Goal: Information Seeking & Learning: Learn about a topic

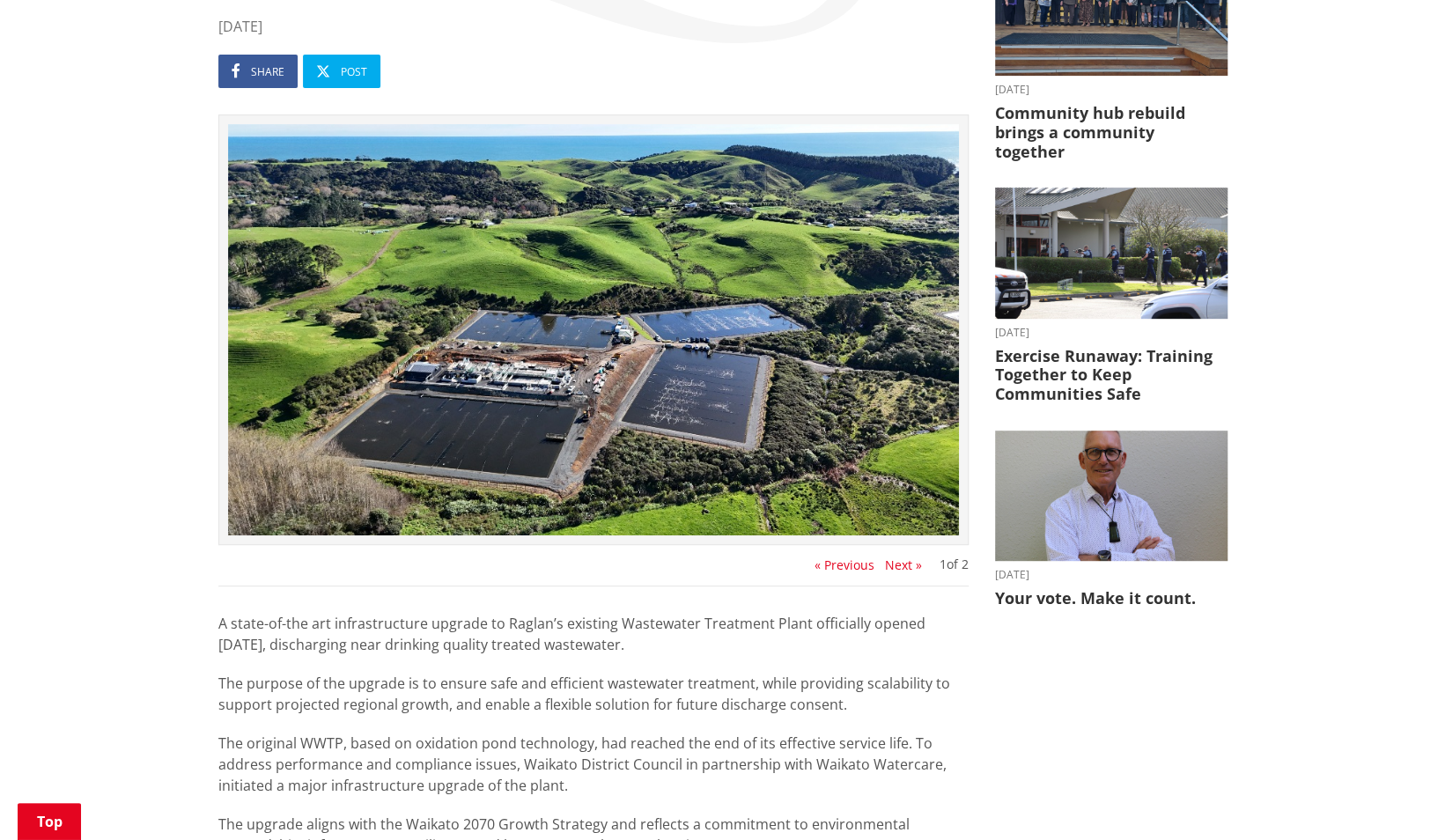
scroll to position [352, 0]
click at [577, 352] on img at bounding box center [594, 329] width 731 height 411
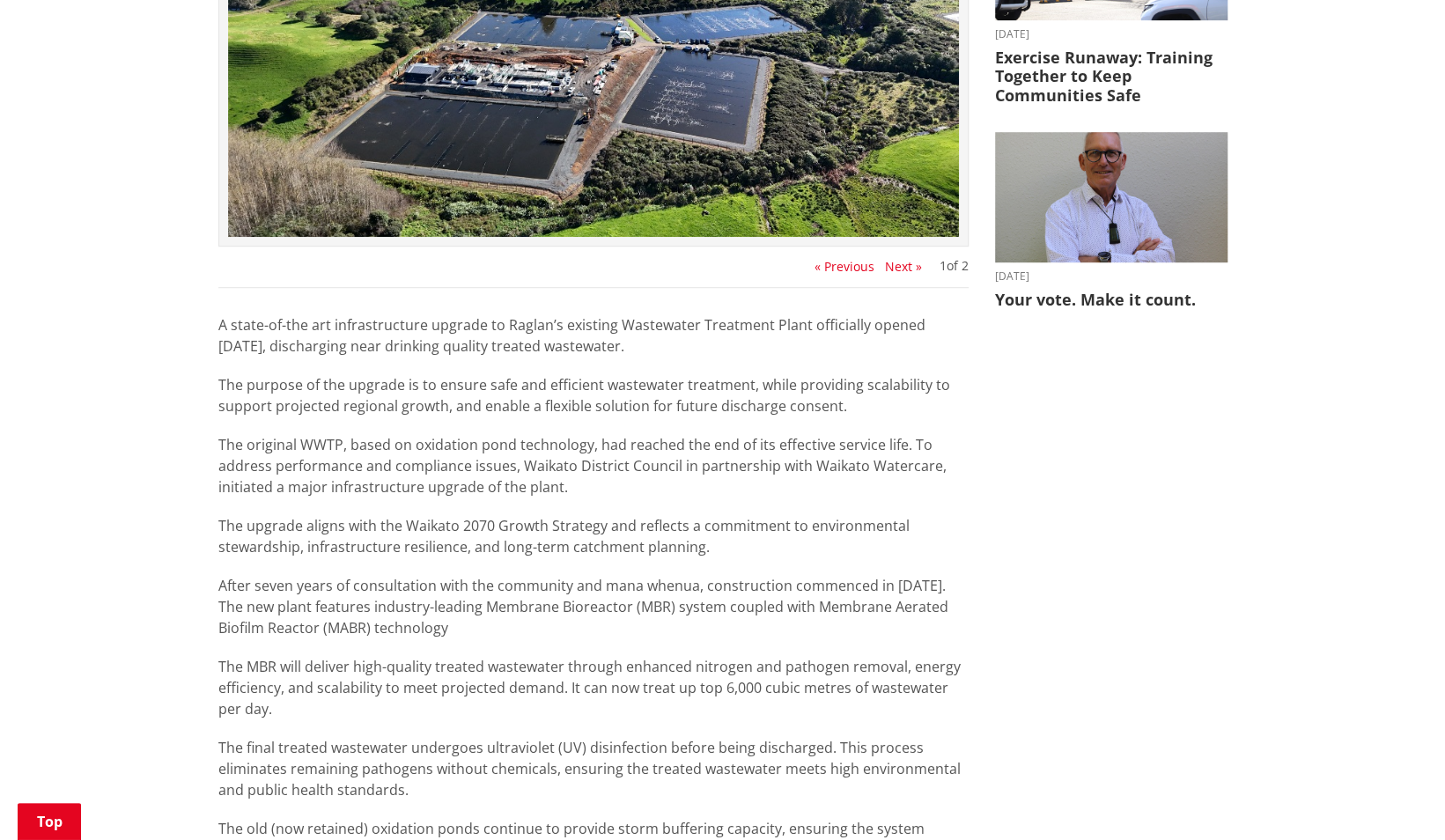
scroll to position [440, 0]
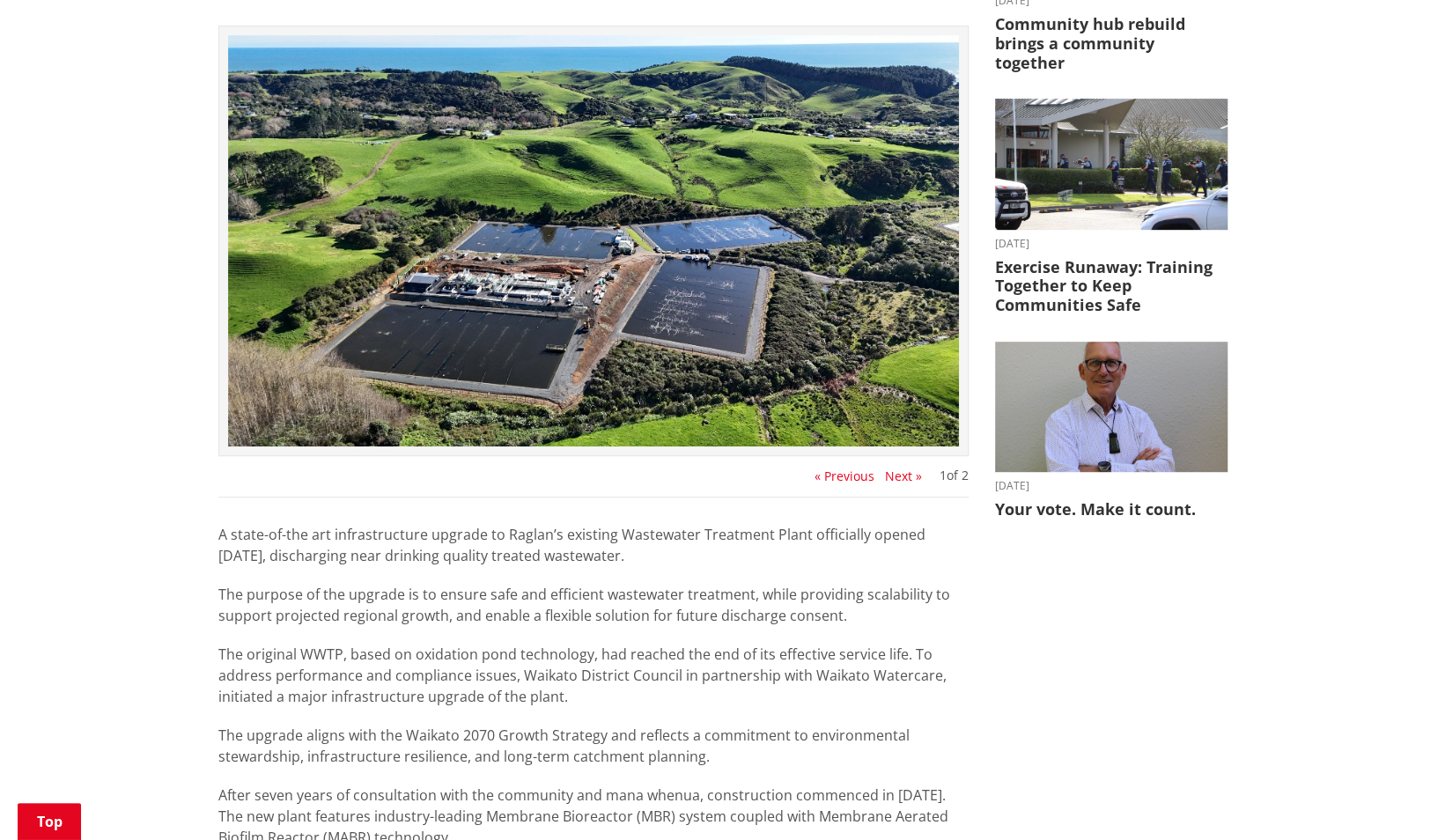
click at [906, 479] on button "Next »" at bounding box center [904, 476] width 37 height 14
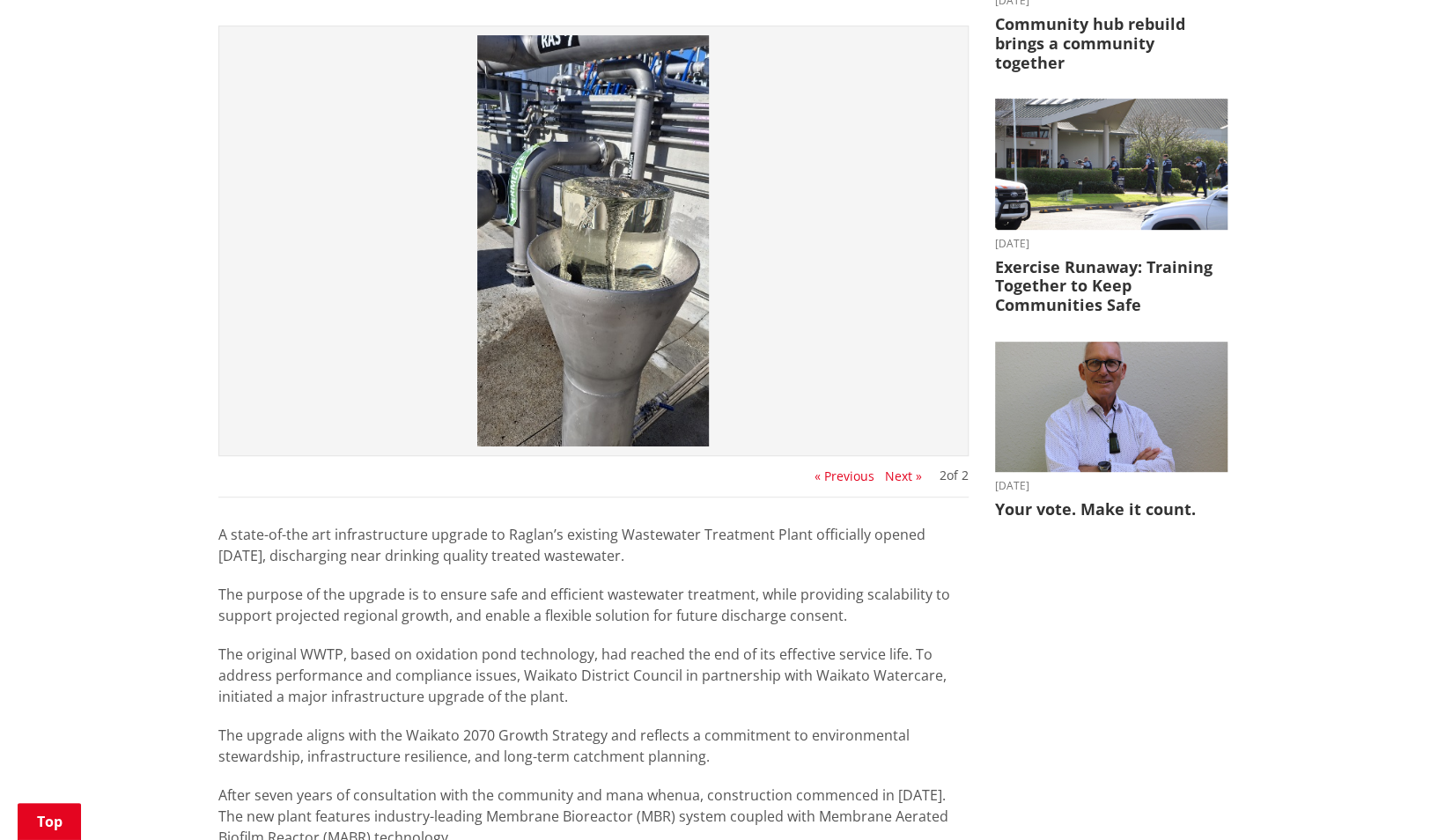
click at [906, 472] on button "Next »" at bounding box center [904, 476] width 37 height 14
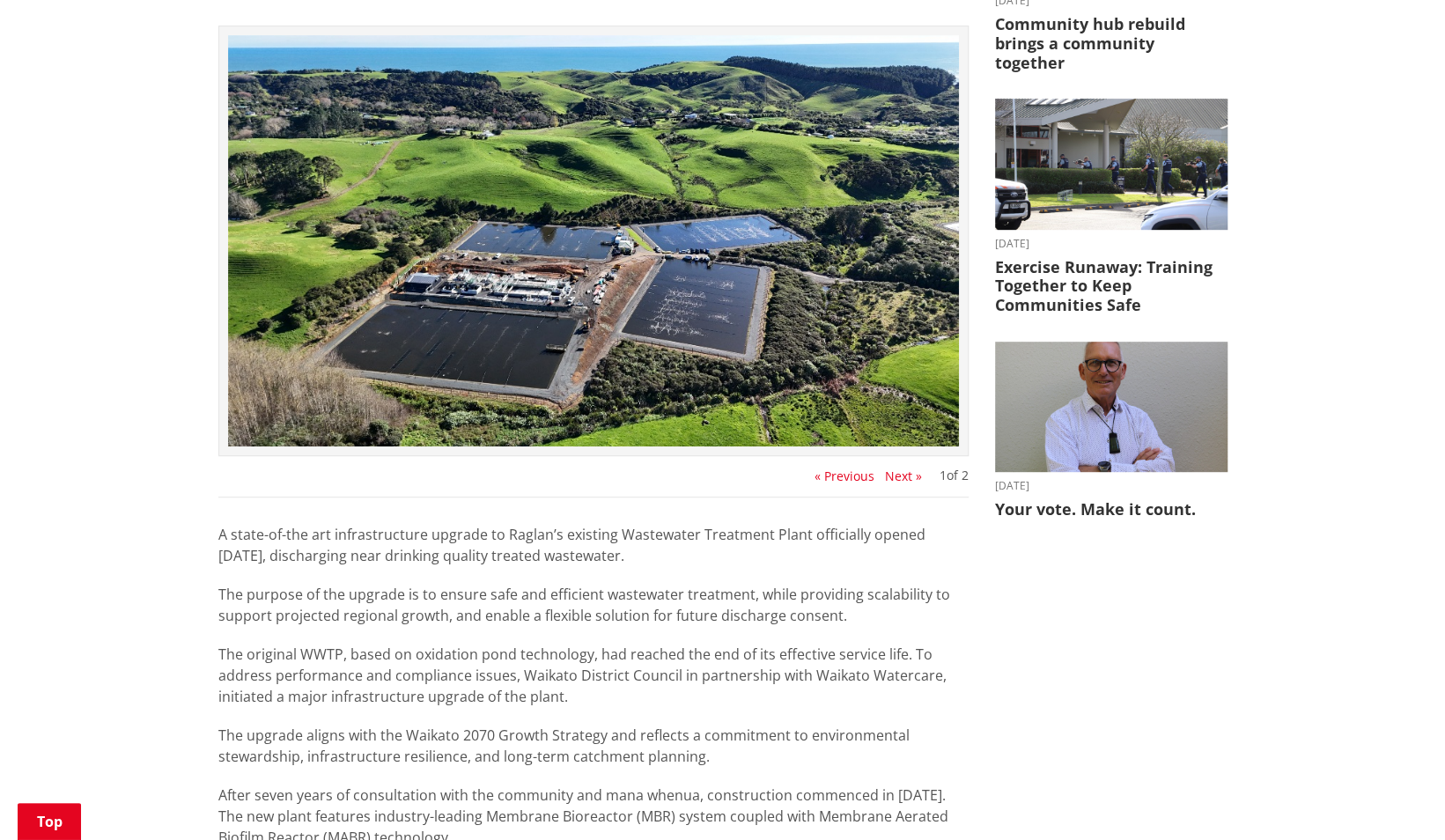
click at [906, 472] on button "Next »" at bounding box center [904, 476] width 37 height 14
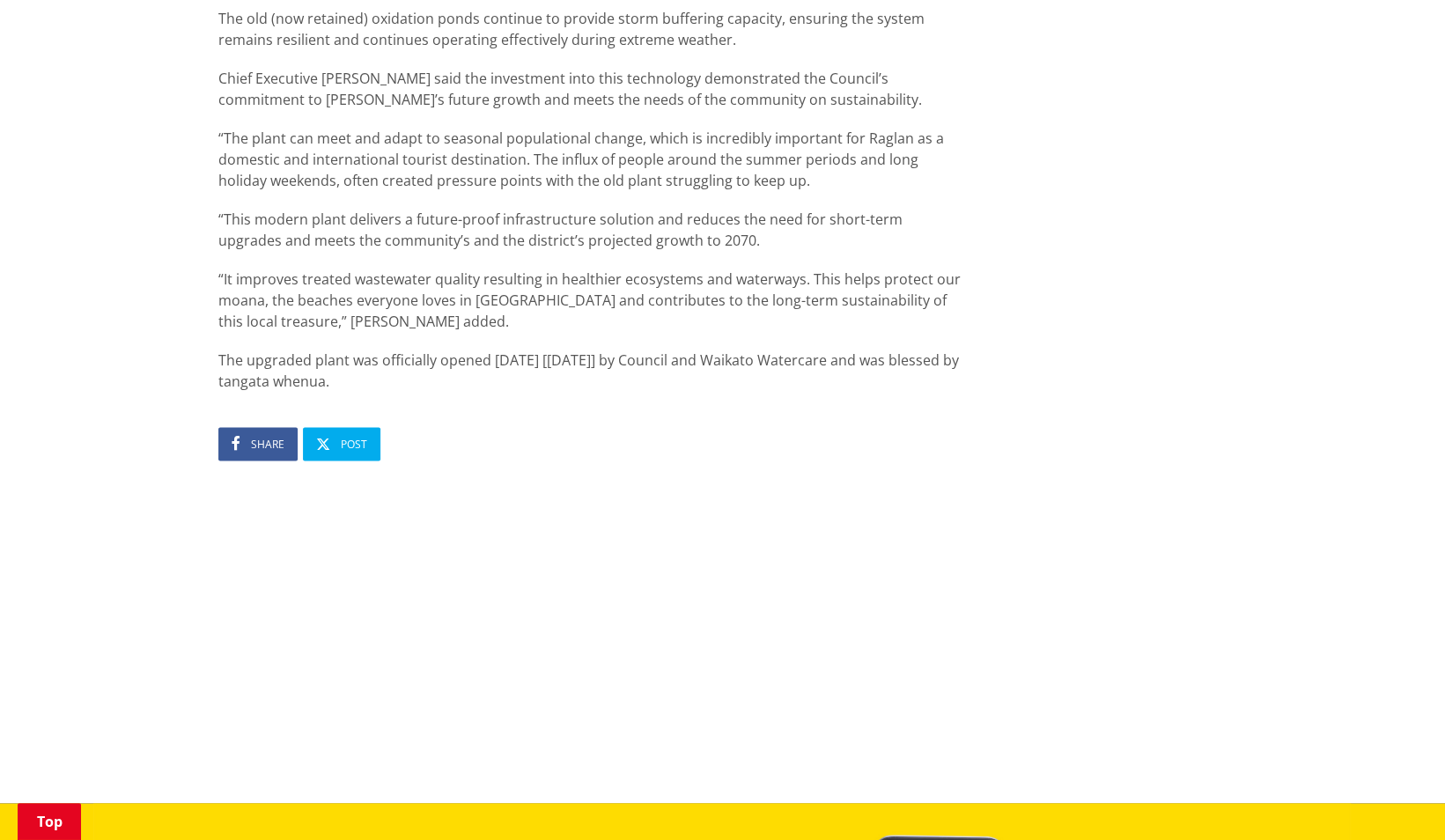
scroll to position [1673, 0]
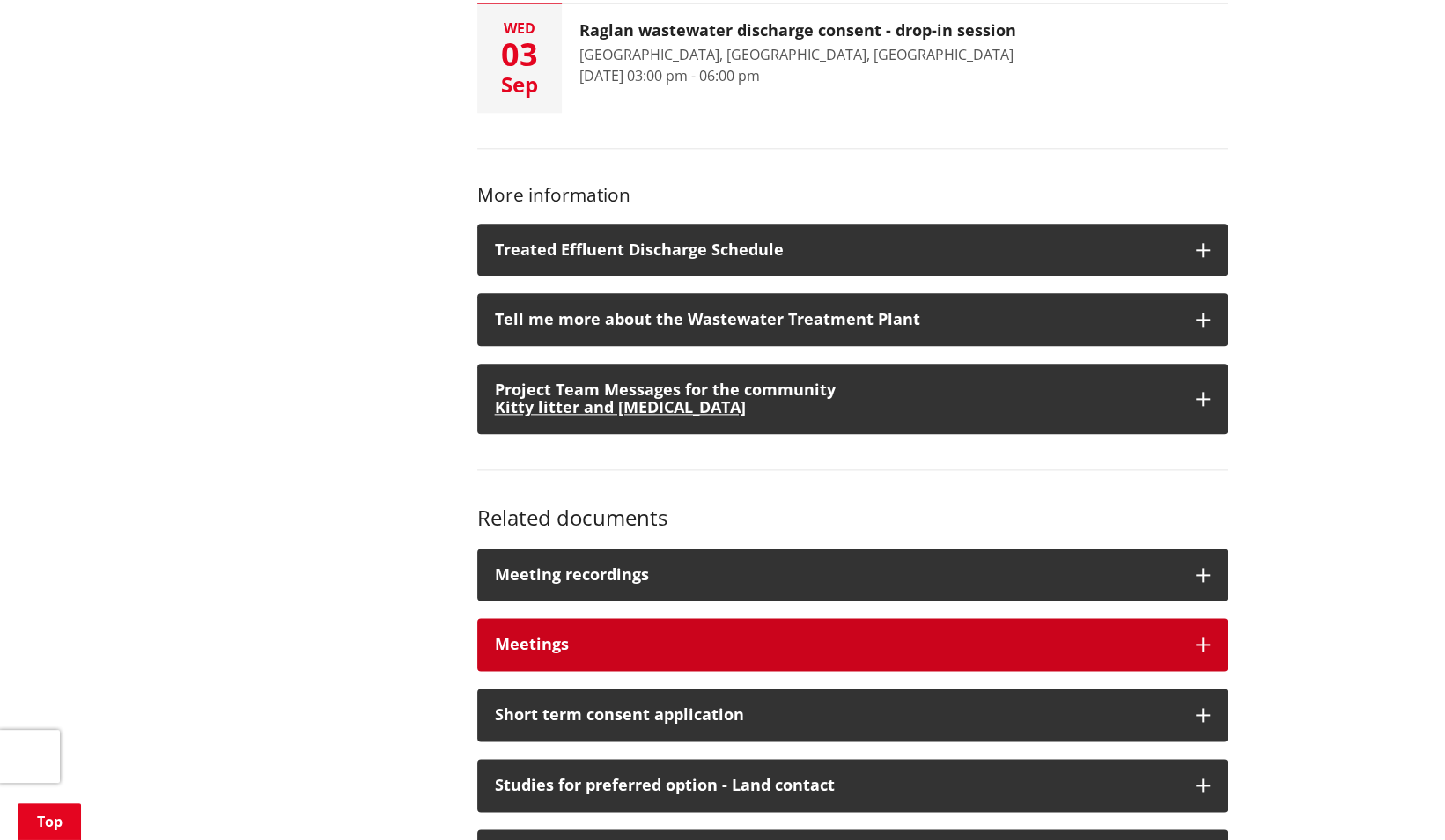
scroll to position [1144, 0]
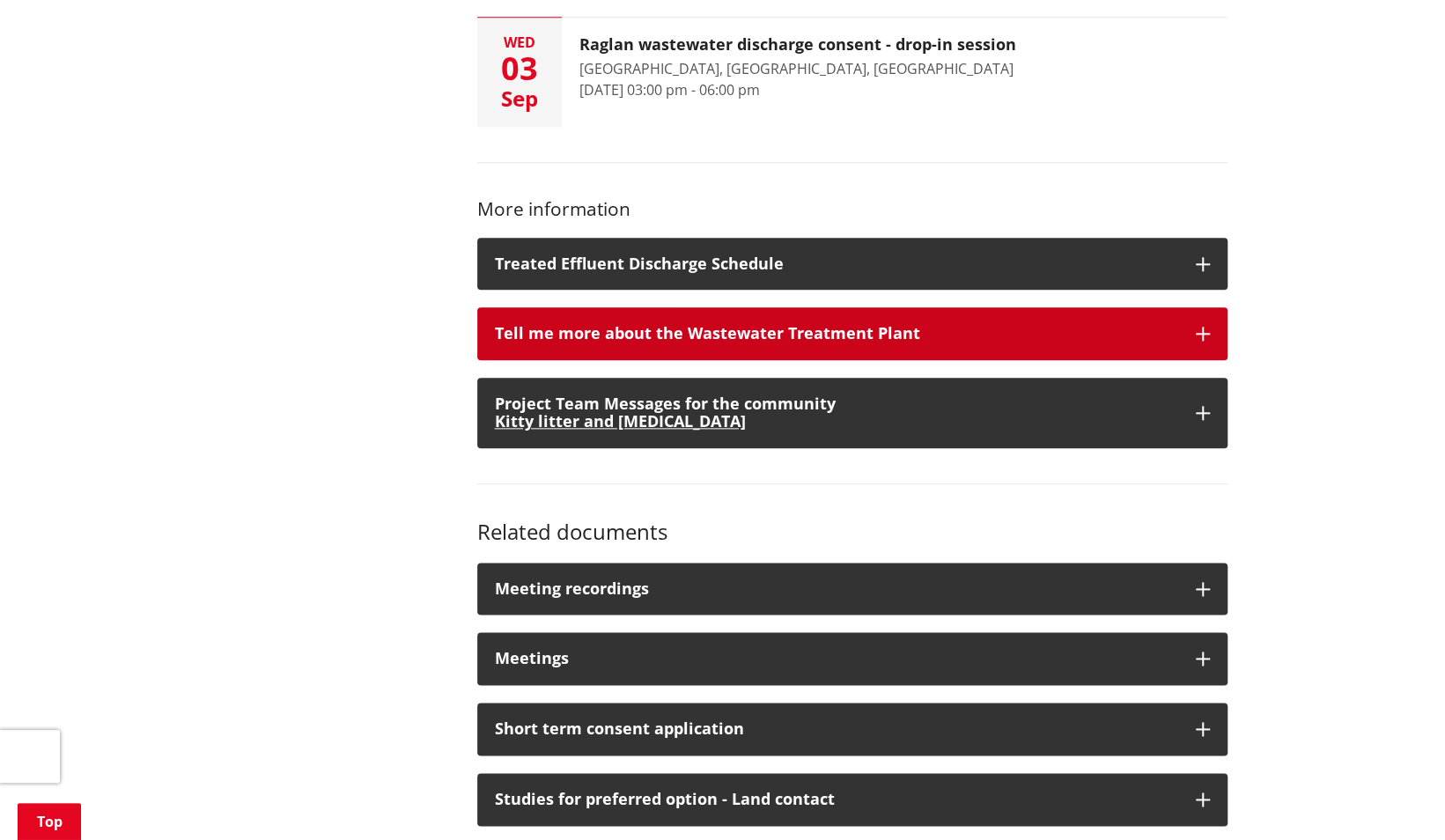
click at [787, 347] on button "Tell me more about the Wastewater Treatment Plant" at bounding box center [851, 334] width 750 height 53
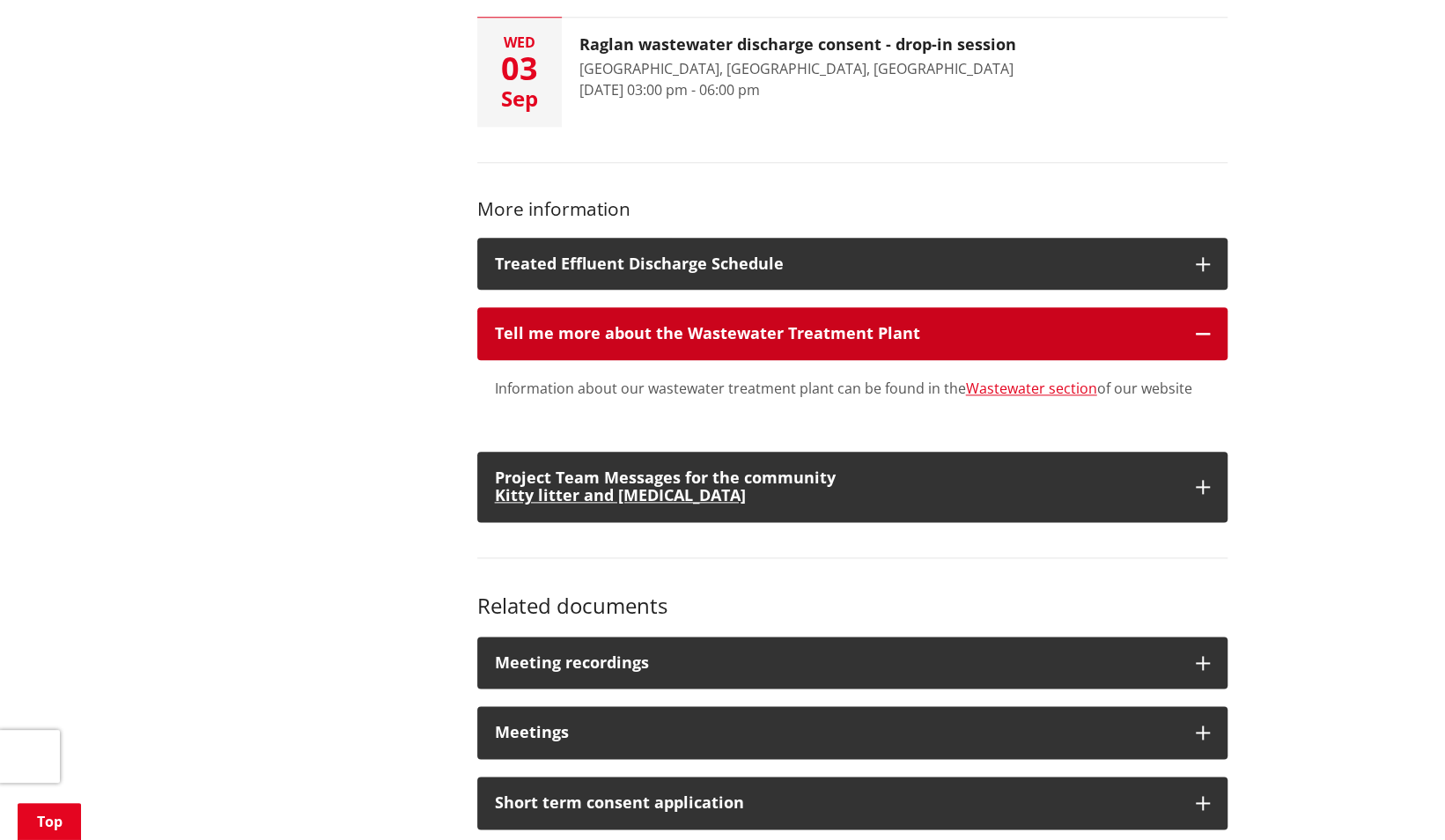
click at [787, 347] on button "Tell me more about the Wastewater Treatment Plant" at bounding box center [851, 334] width 750 height 53
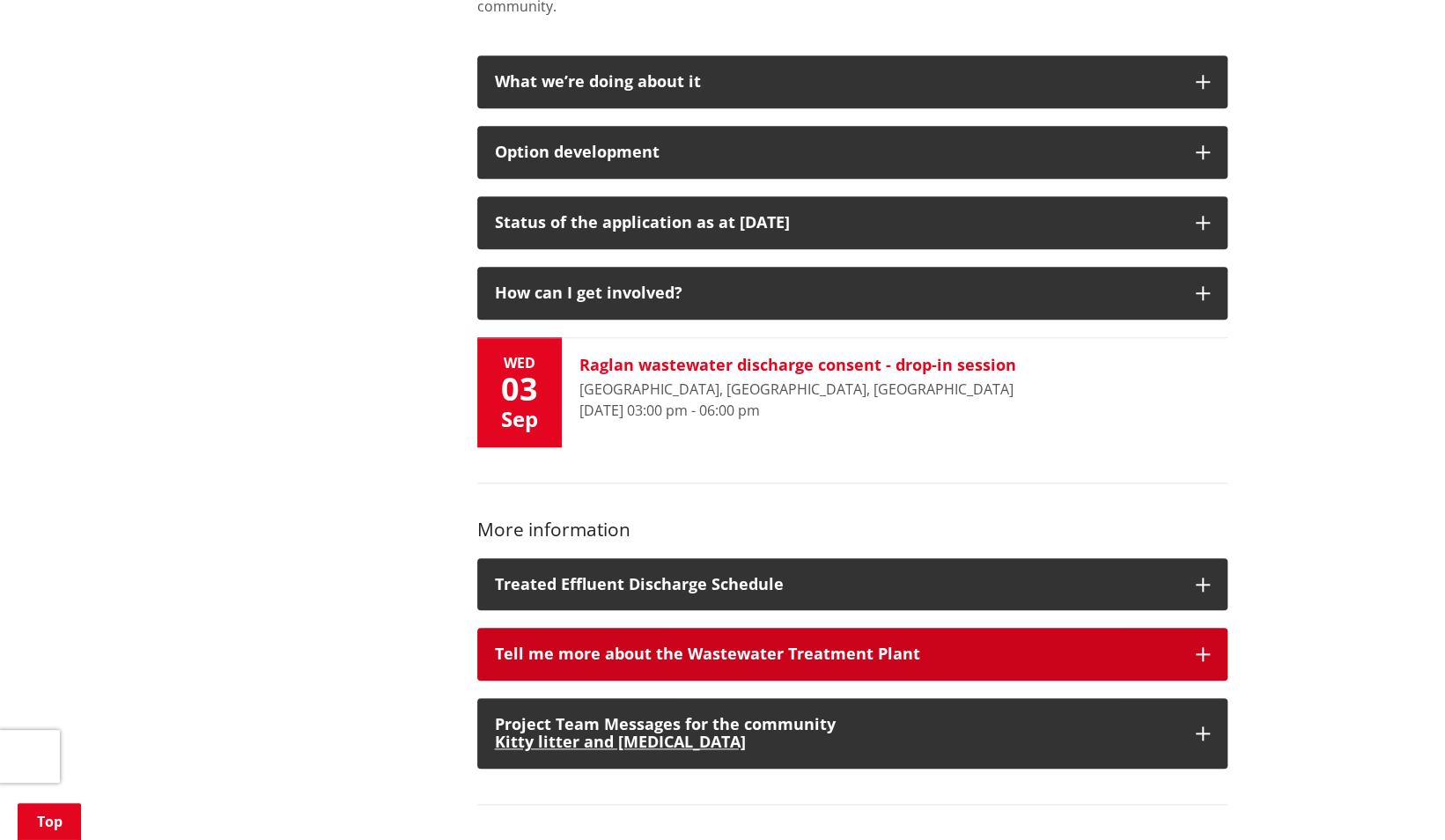
scroll to position [528, 0]
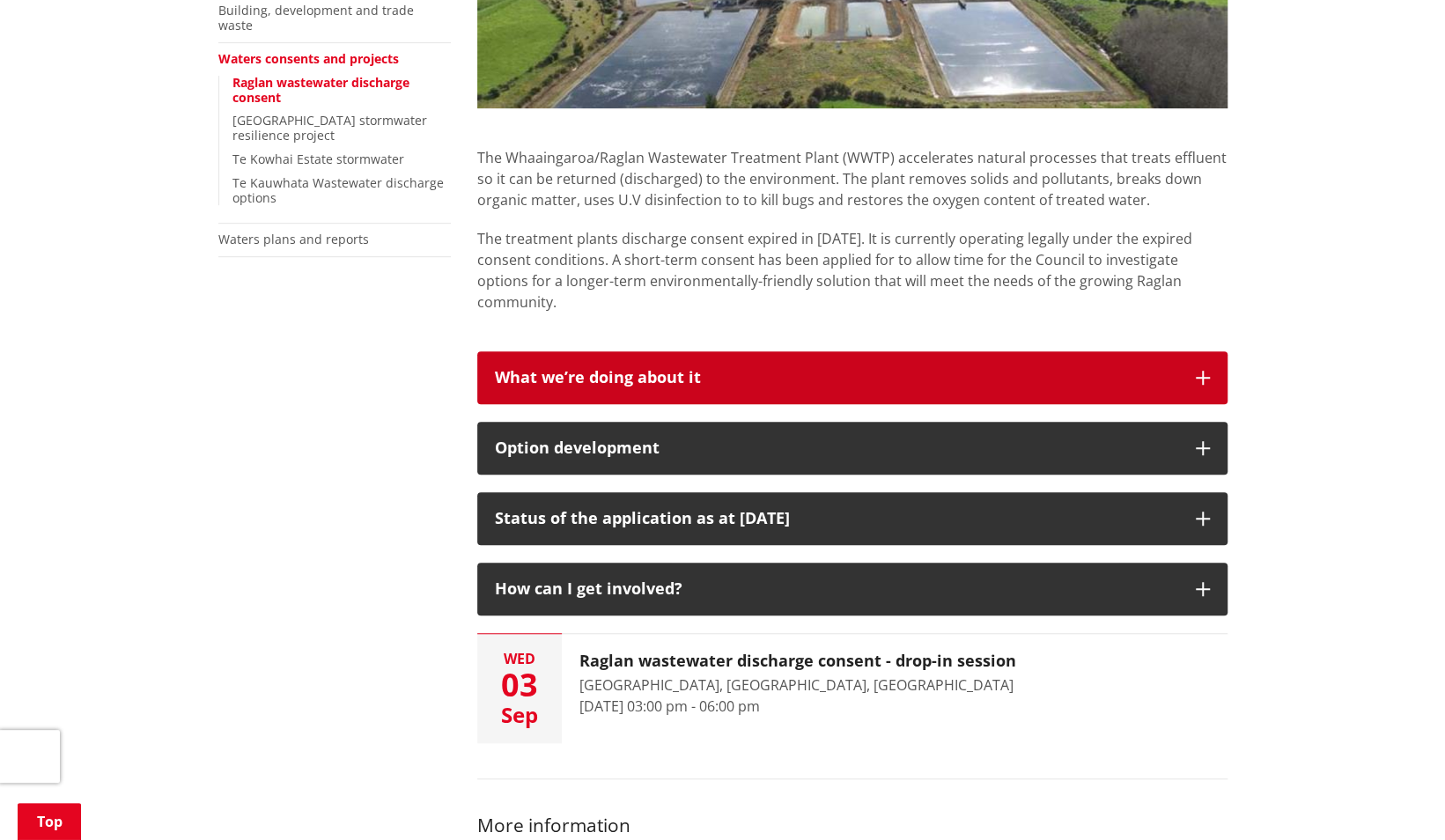
click at [689, 373] on h3 "What we’re doing about it" at bounding box center [836, 377] width 683 height 18
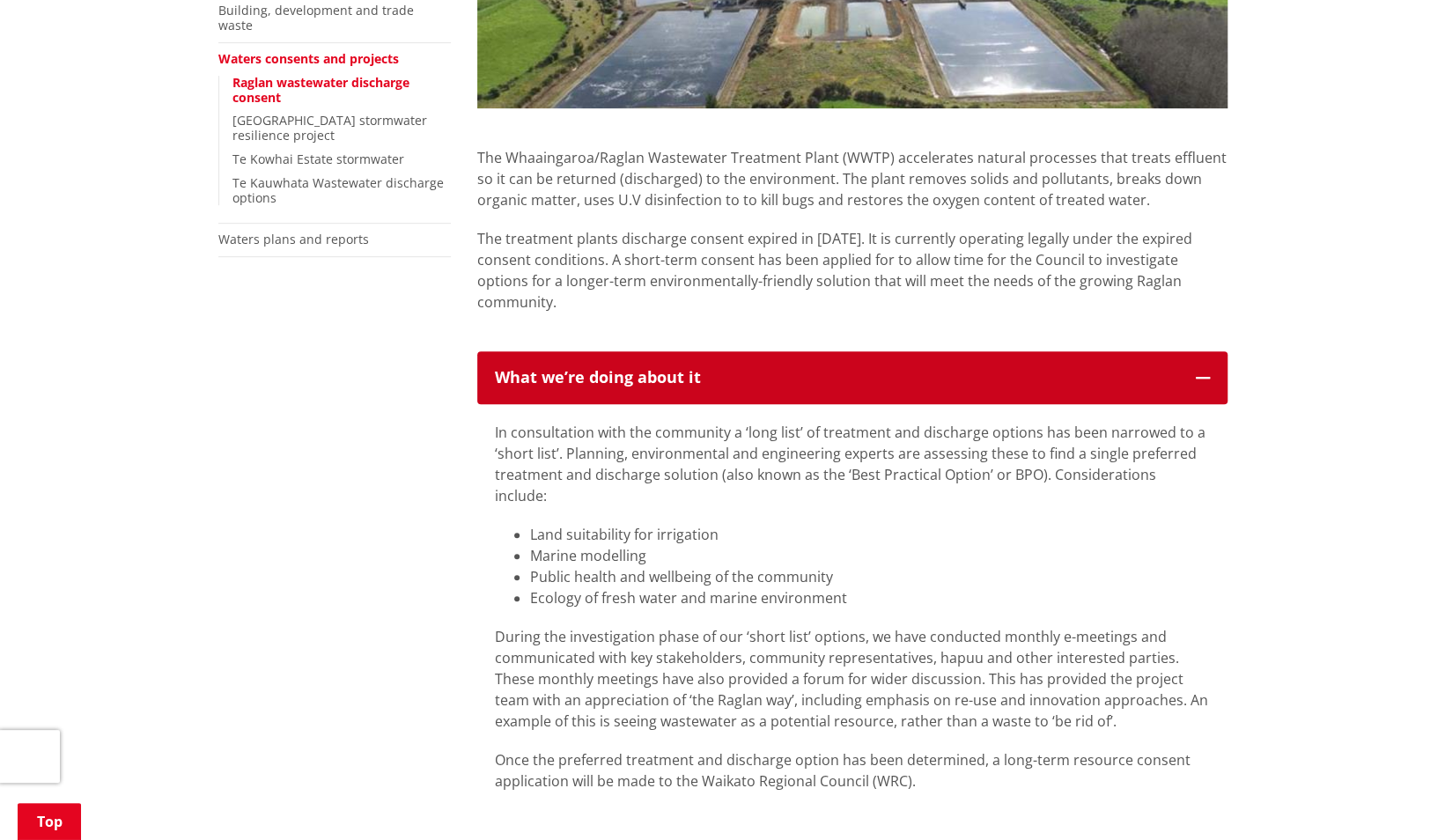
click at [686, 373] on h3 "What we’re doing about it" at bounding box center [836, 377] width 683 height 18
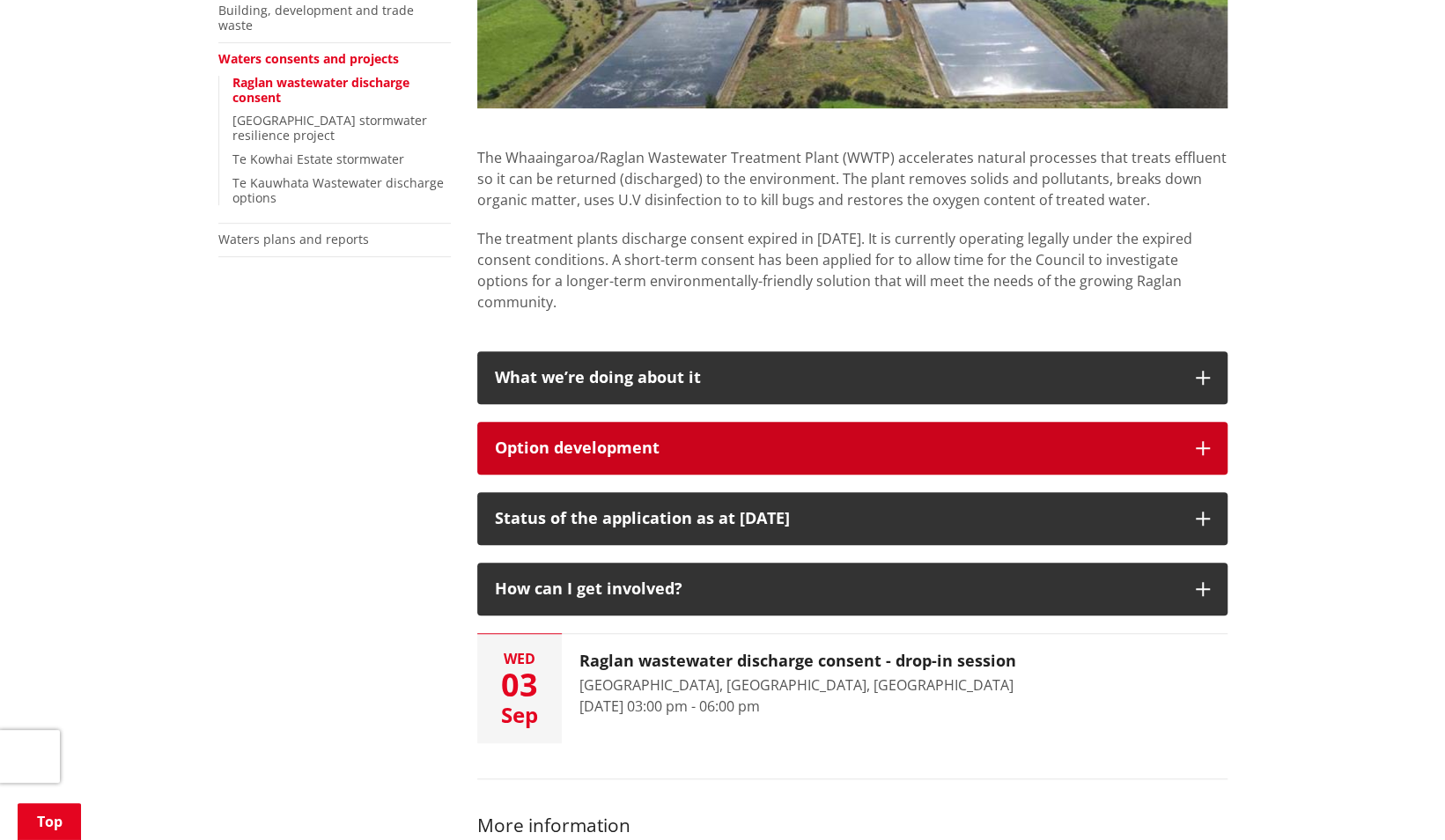
click at [686, 443] on h3 "Option development" at bounding box center [836, 448] width 683 height 18
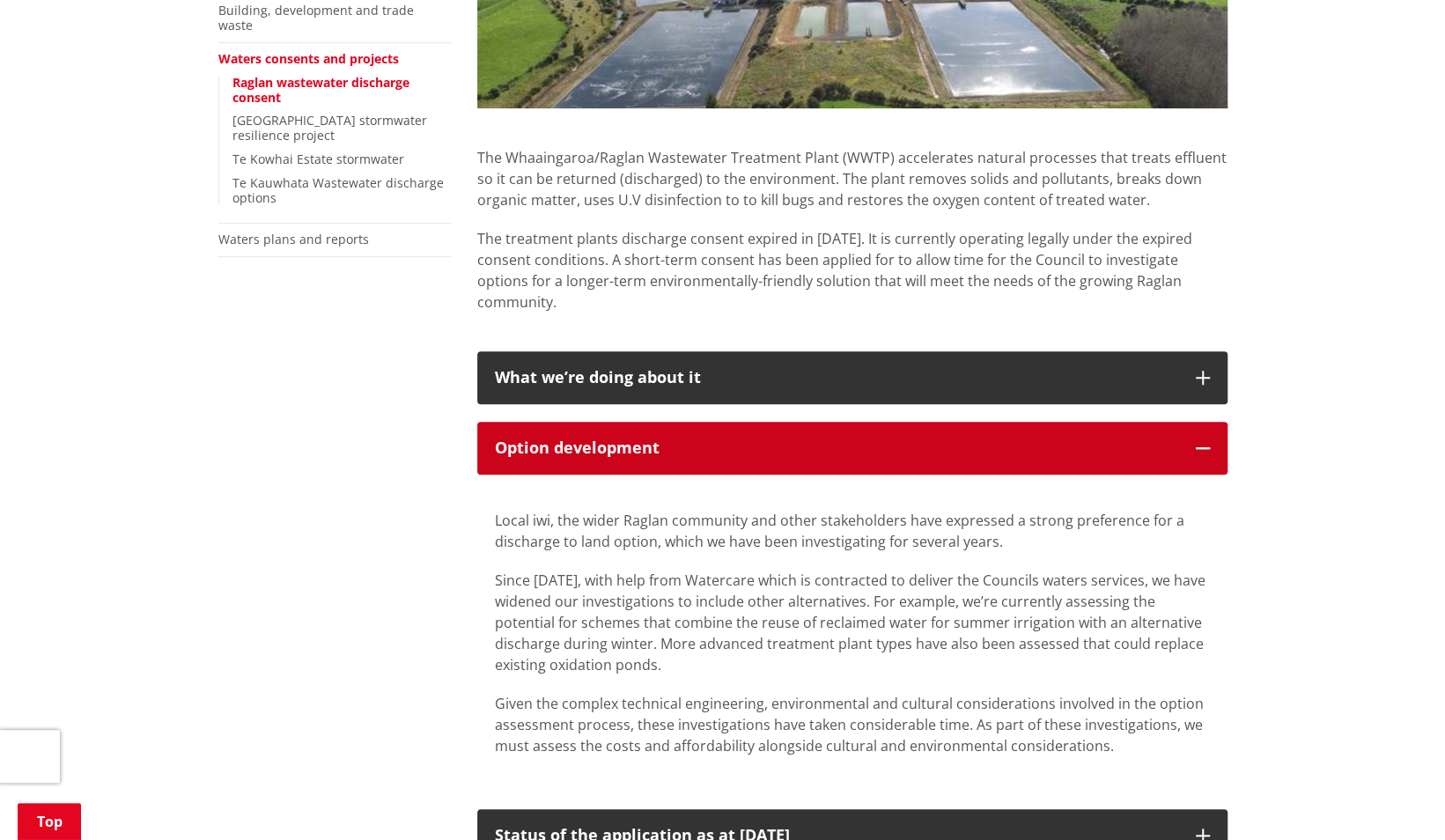
click at [686, 443] on h3 "Option development" at bounding box center [836, 448] width 683 height 18
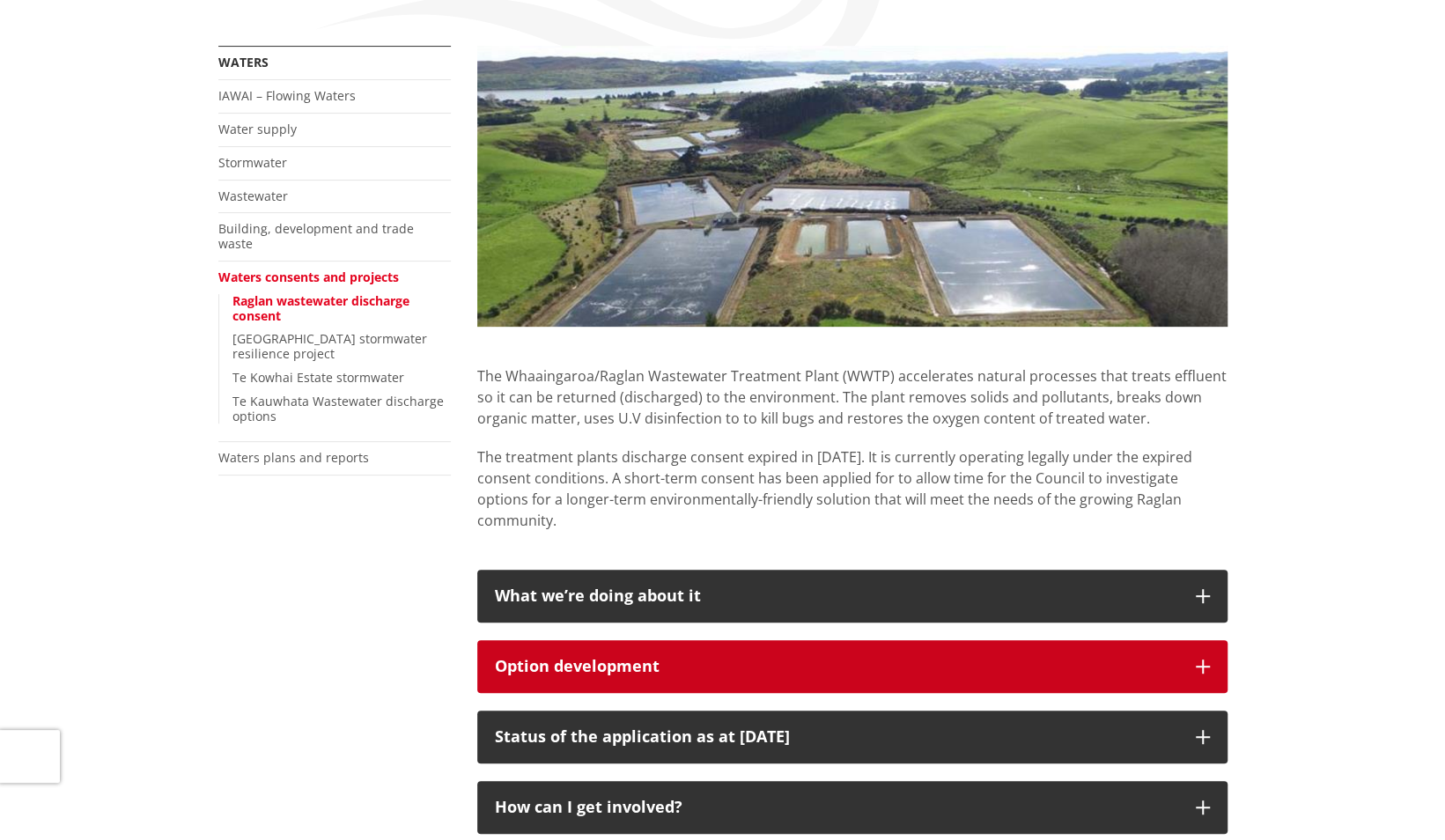
scroll to position [88, 0]
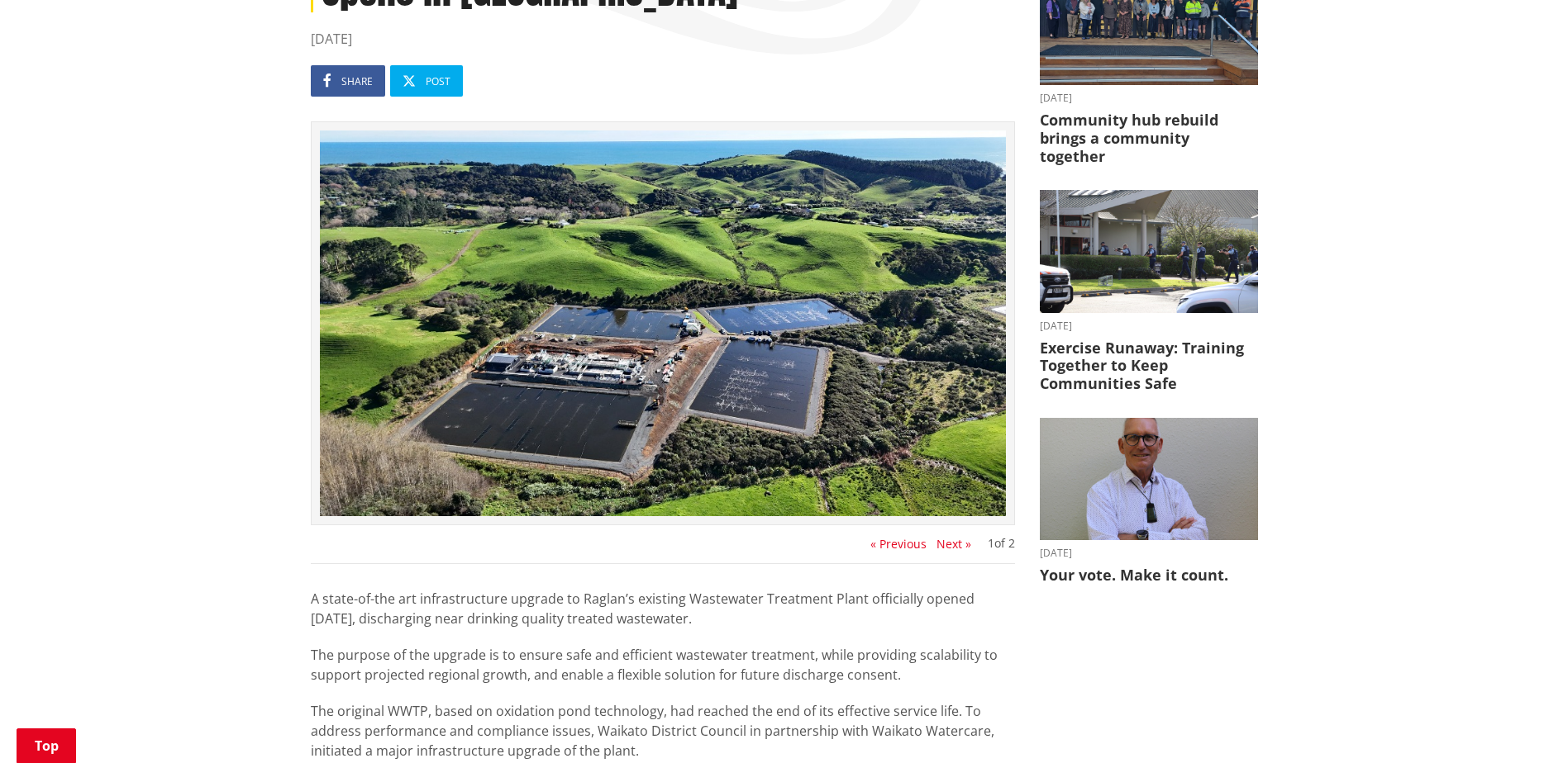
scroll to position [331, 0]
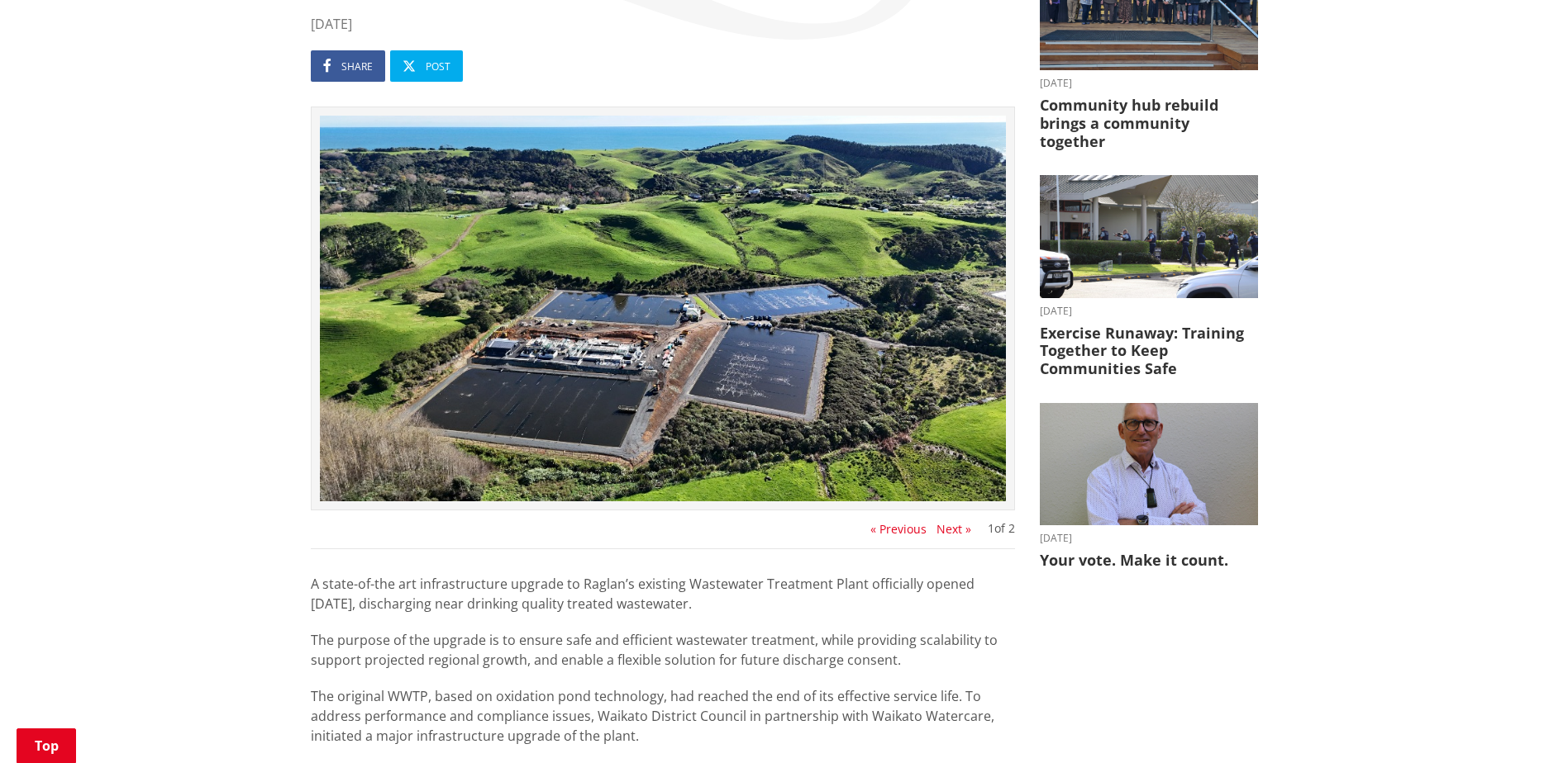
click at [942, 527] on button "Next »" at bounding box center [954, 529] width 35 height 13
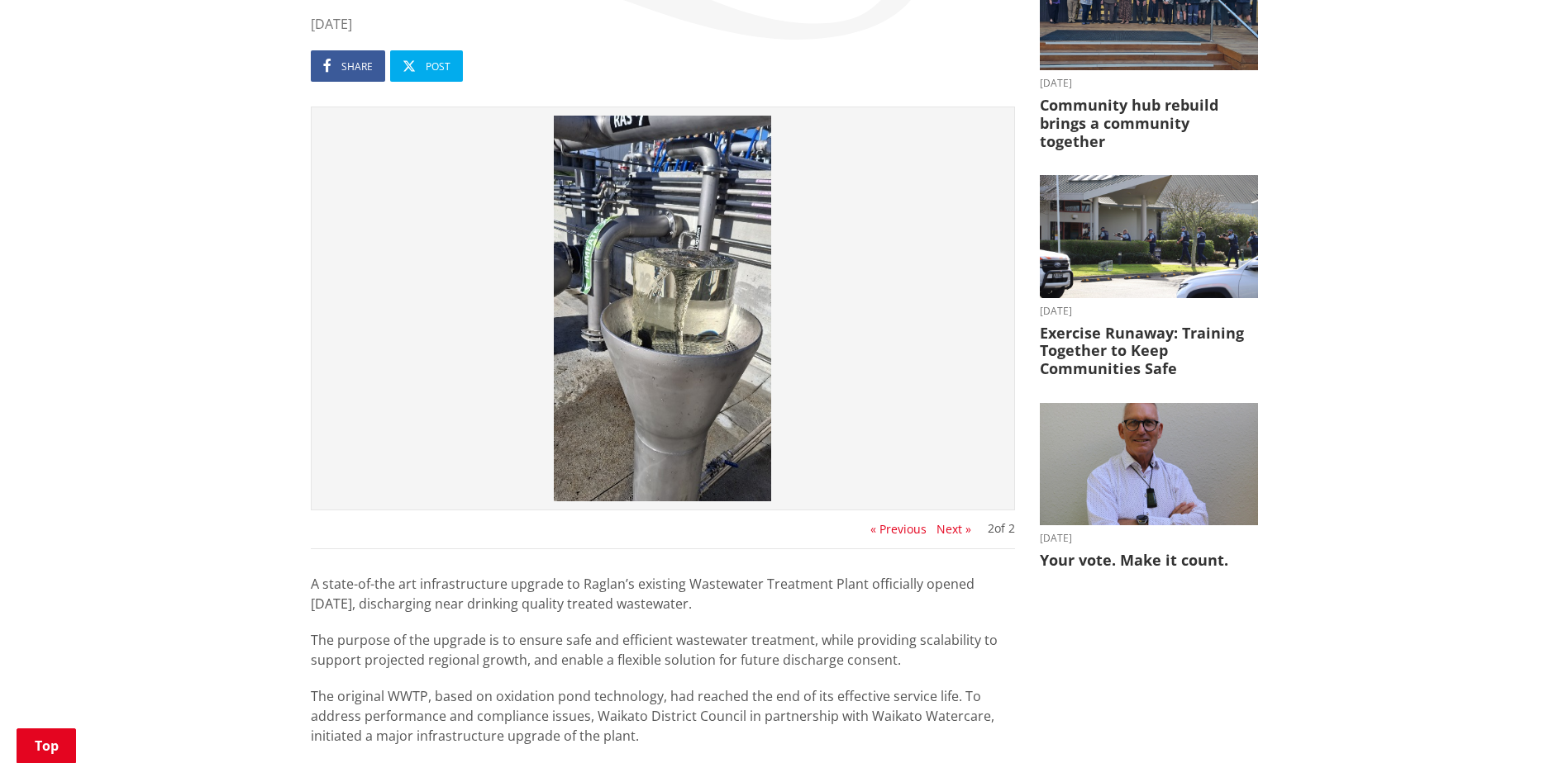
click at [942, 527] on button "Next »" at bounding box center [954, 529] width 35 height 13
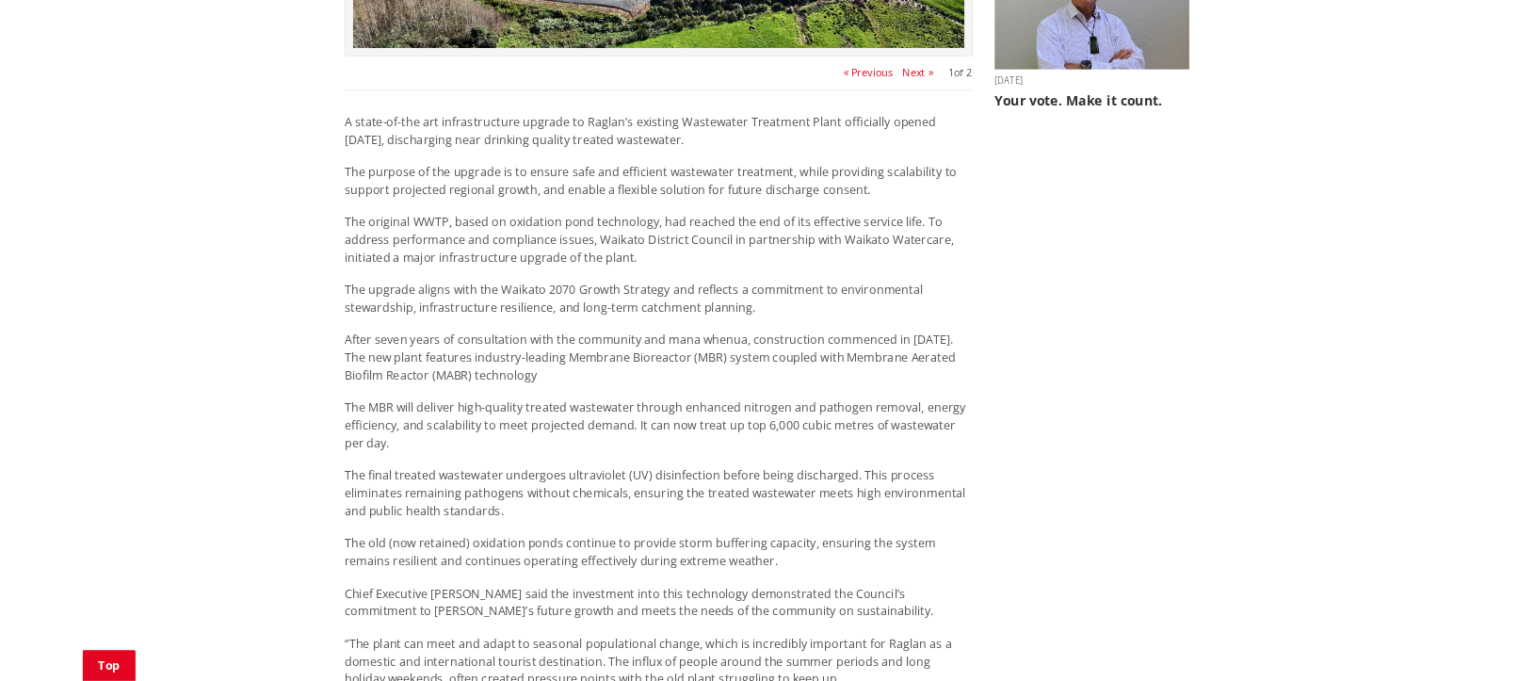
scroll to position [659, 0]
